Goal: Transaction & Acquisition: Subscribe to service/newsletter

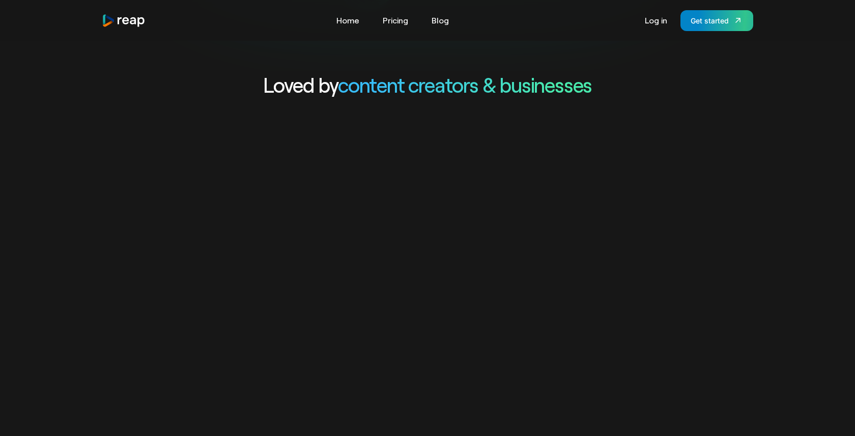
scroll to position [476, 0]
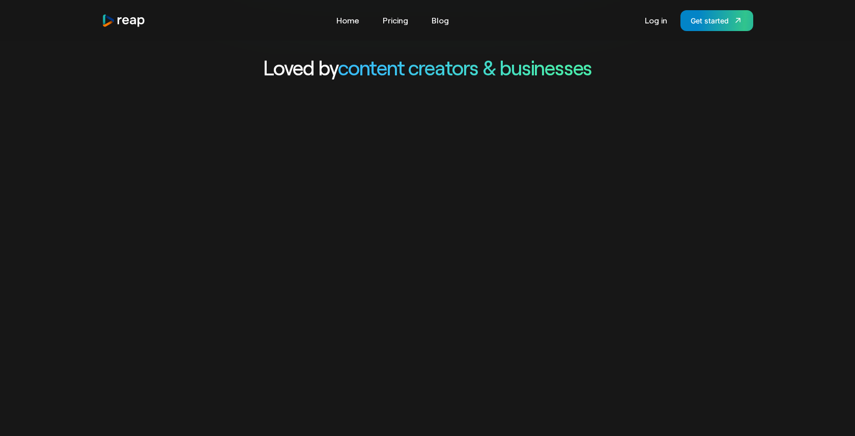
drag, startPoint x: 461, startPoint y: 279, endPoint x: 371, endPoint y: 277, distance: 89.6
click at [371, 277] on video "Your browser does not support the video tag." at bounding box center [427, 325] width 855 height 428
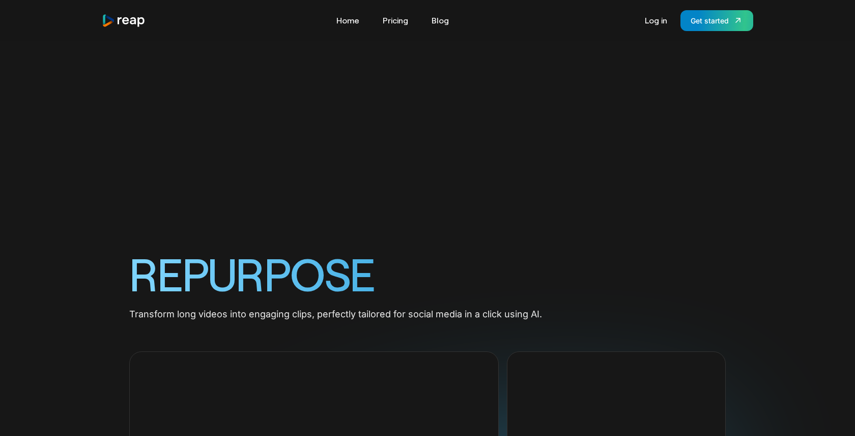
scroll to position [822, 0]
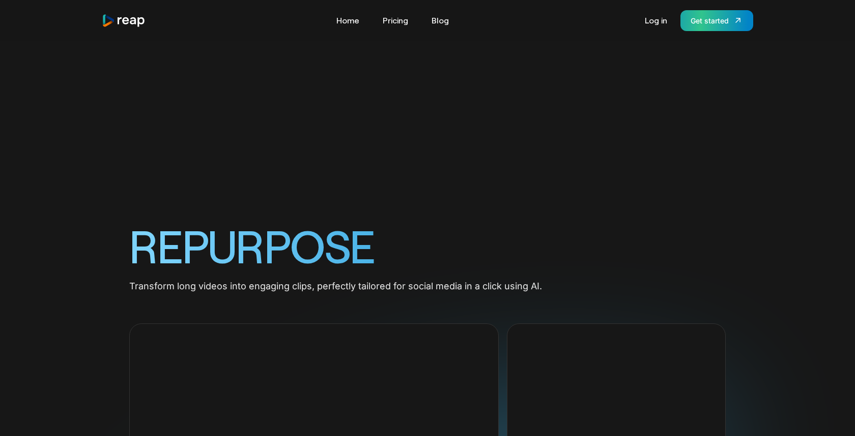
click at [706, 22] on div "Get started" at bounding box center [710, 20] width 38 height 11
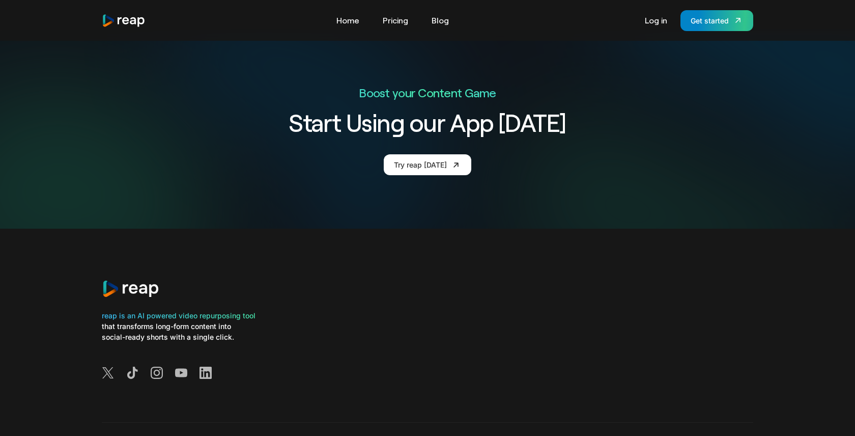
scroll to position [1925, 0]
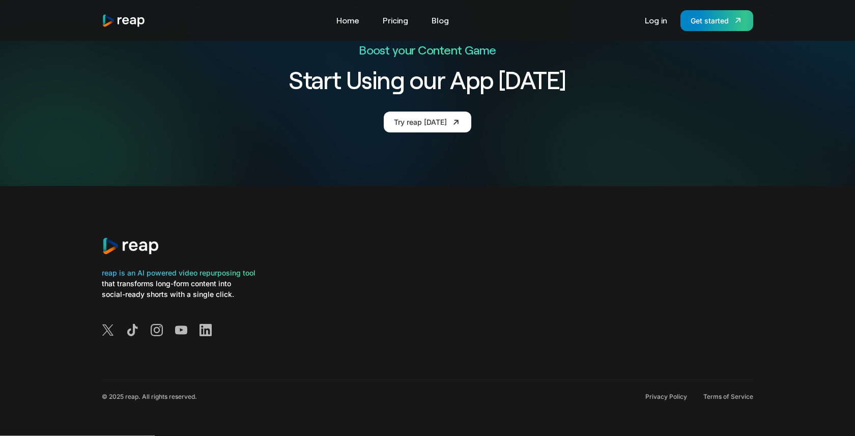
click at [404, 260] on div at bounding box center [427, 252] width 651 height 31
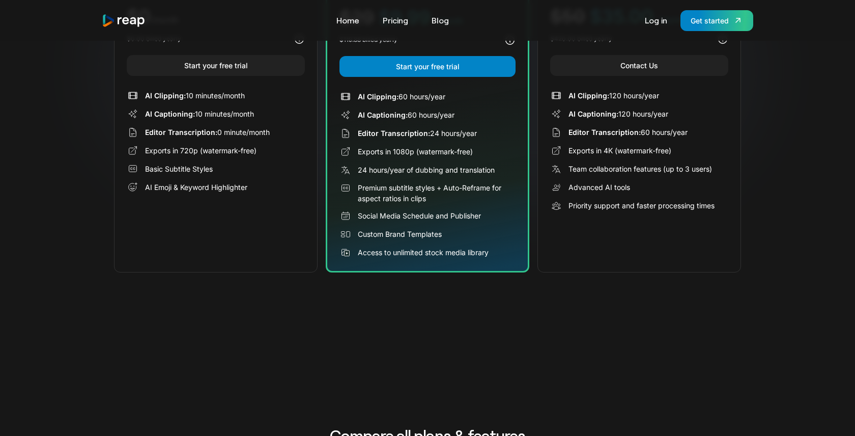
scroll to position [0, 0]
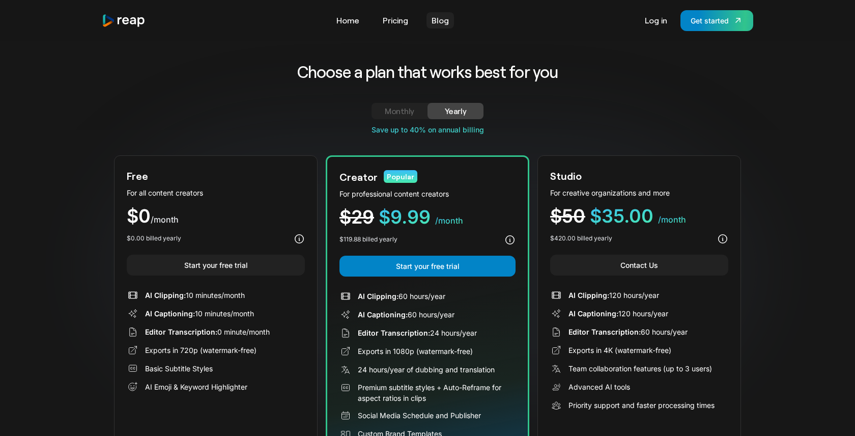
click at [438, 23] on link "Blog" at bounding box center [439, 20] width 27 height 16
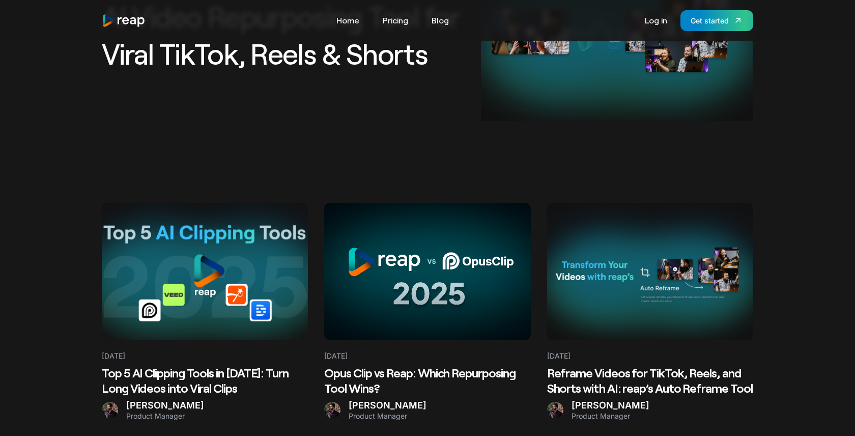
scroll to position [191, 0]
